Goal: Navigation & Orientation: Find specific page/section

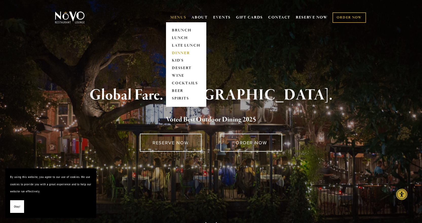
click at [171, 55] on link "DINNER" at bounding box center [186, 53] width 32 height 8
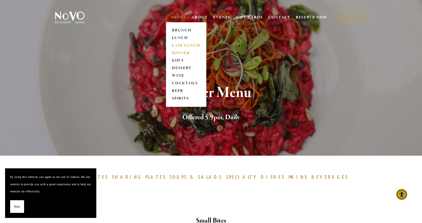
click at [178, 43] on link "LATE LUNCH" at bounding box center [186, 46] width 32 height 8
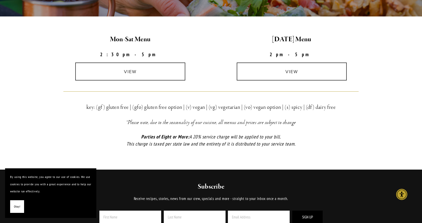
scroll to position [127, 0]
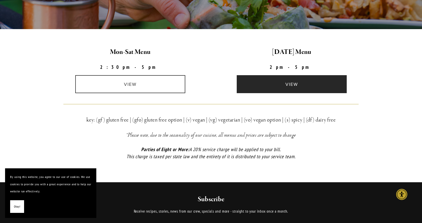
click at [290, 83] on link "view" at bounding box center [292, 84] width 110 height 18
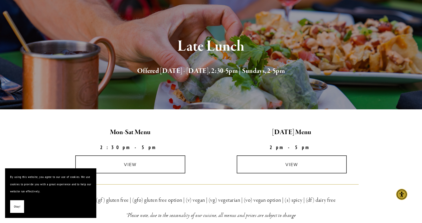
scroll to position [0, 0]
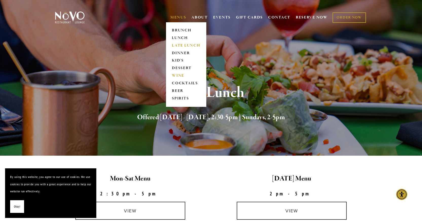
click at [178, 74] on link "WINE" at bounding box center [186, 76] width 32 height 8
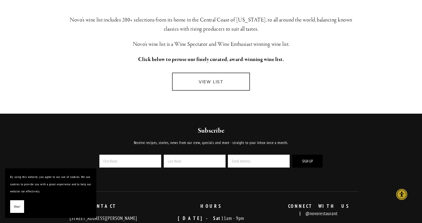
scroll to position [152, 0]
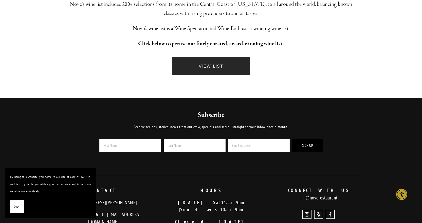
click at [201, 64] on link "VIEW LIST" at bounding box center [211, 66] width 78 height 18
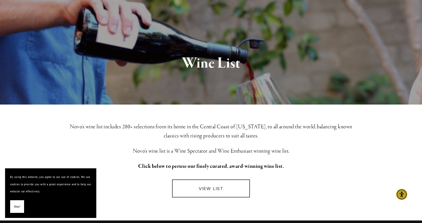
scroll to position [0, 0]
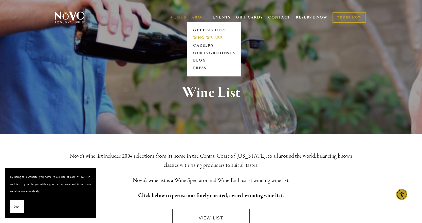
click at [194, 37] on link "WHO WE ARE" at bounding box center [213, 38] width 45 height 8
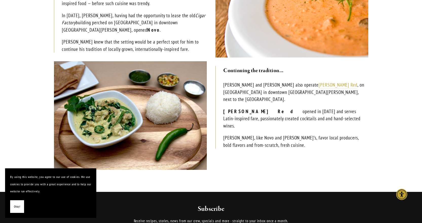
scroll to position [203, 0]
